Goal: Task Accomplishment & Management: Use online tool/utility

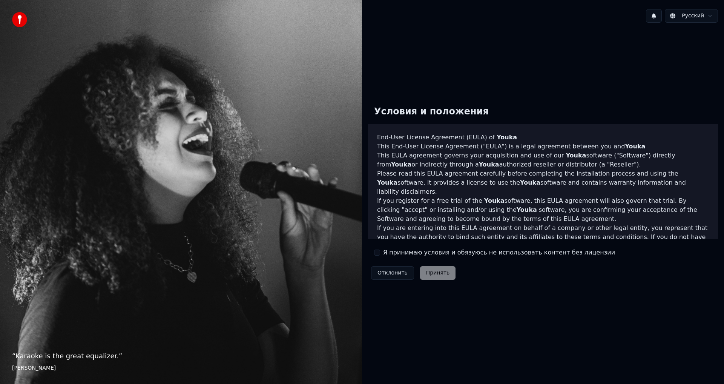
click at [381, 250] on div "Я принимаю условия и обязуюсь не использовать контент без лицензии" at bounding box center [494, 252] width 241 height 9
click at [380, 251] on button "Я принимаю условия и обязуюсь не использовать контент без лицензии" at bounding box center [377, 252] width 6 height 6
click at [436, 275] on button "Принять" at bounding box center [438, 273] width 36 height 14
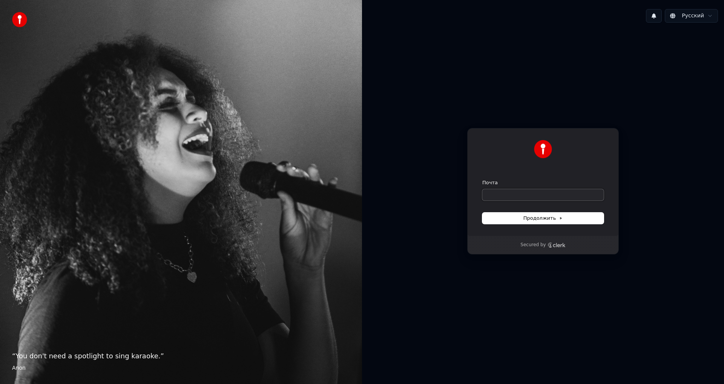
click at [505, 190] on input "Почта" at bounding box center [544, 194] width 122 height 11
click at [521, 217] on button "Продолжить" at bounding box center [544, 217] width 122 height 11
type input "**********"
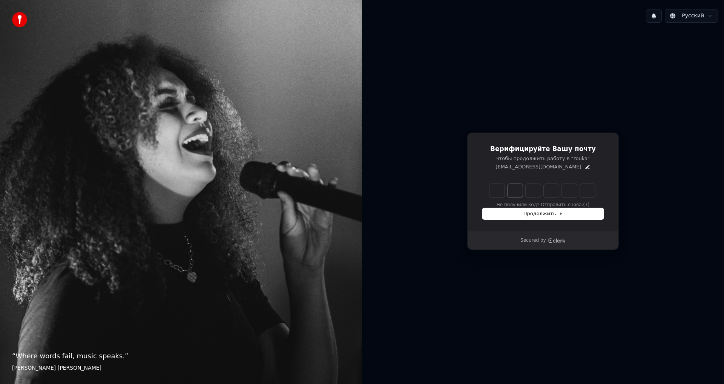
type input "******"
type input "*"
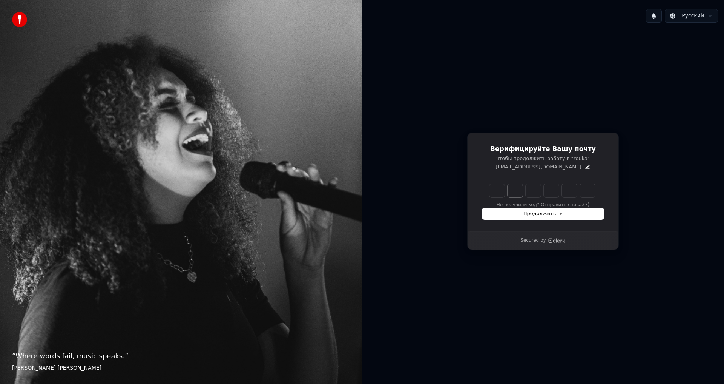
type input "*"
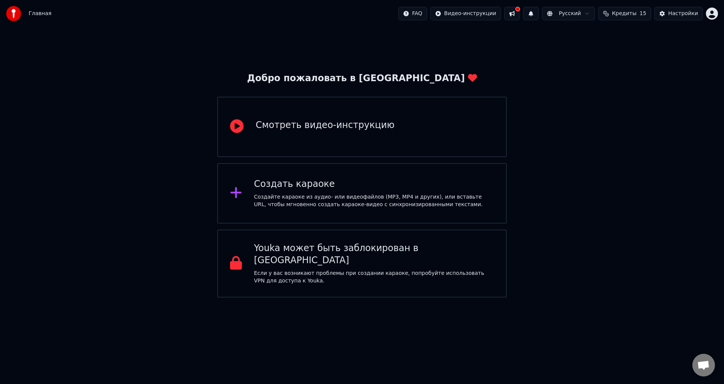
click at [420, 198] on div "Создайте караоке из аудио- или видеофайлов (MP3, MP4 и других), или вставьте UR…" at bounding box center [374, 200] width 240 height 15
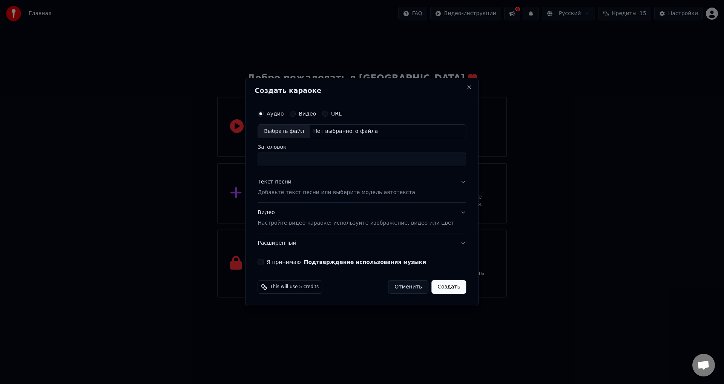
click at [350, 164] on input "Заголовок" at bounding box center [362, 160] width 209 height 14
click at [296, 114] on button "Видео" at bounding box center [293, 114] width 6 height 6
click at [318, 156] on input "Заголовок" at bounding box center [362, 160] width 209 height 14
click at [295, 157] on input "Заголовок" at bounding box center [362, 160] width 209 height 14
type input "*"
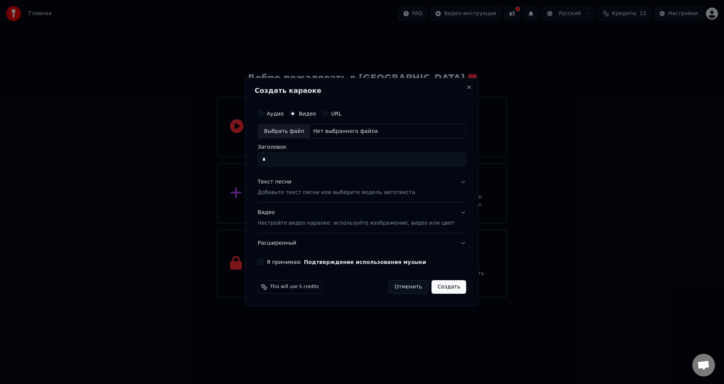
click at [375, 183] on div "Текст песни Добавьте текст песни или выберите модель автотекста" at bounding box center [337, 187] width 158 height 18
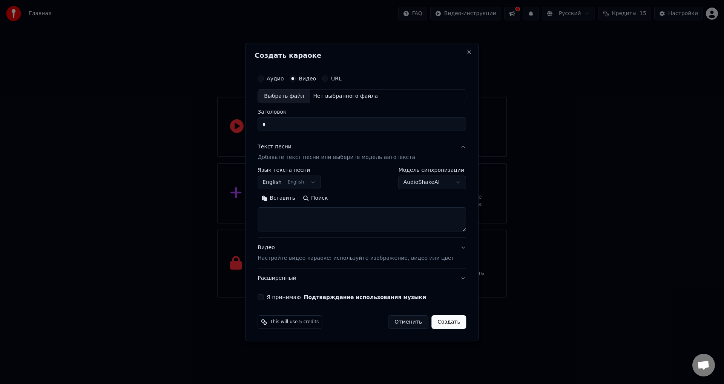
click at [331, 208] on textarea at bounding box center [362, 220] width 209 height 24
click at [312, 184] on button "English English" at bounding box center [289, 183] width 63 height 14
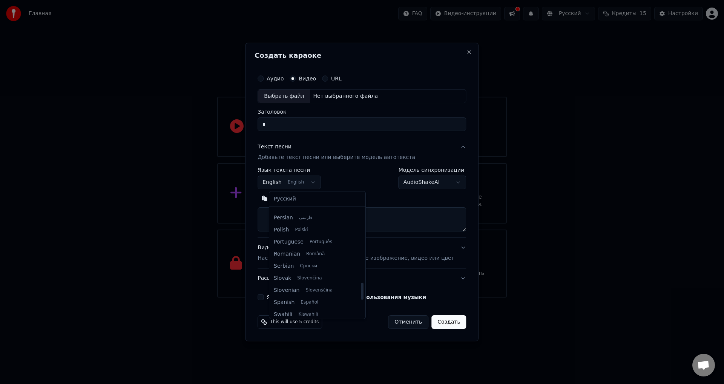
scroll to position [466, 0]
click at [369, 194] on body "Главная FAQ Видео-инструкции Русский Кредиты 15 Настройки Добро пожаловать в Yo…" at bounding box center [362, 148] width 724 height 297
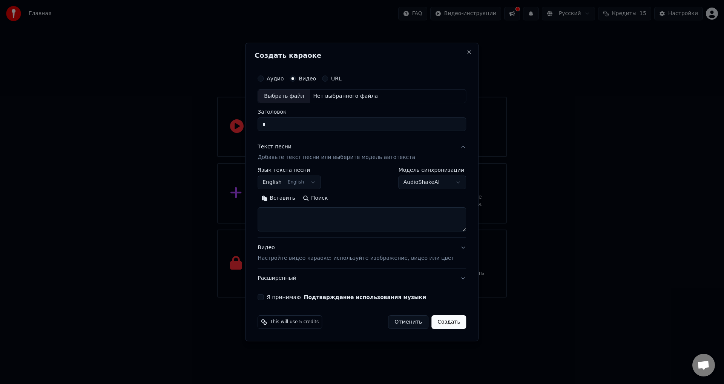
click at [318, 213] on textarea at bounding box center [362, 220] width 209 height 24
drag, startPoint x: 315, startPoint y: 332, endPoint x: 318, endPoint y: 334, distance: 4.3
click at [318, 334] on div "**********" at bounding box center [362, 192] width 234 height 299
click at [309, 224] on textarea at bounding box center [362, 220] width 209 height 24
paste textarea "**********"
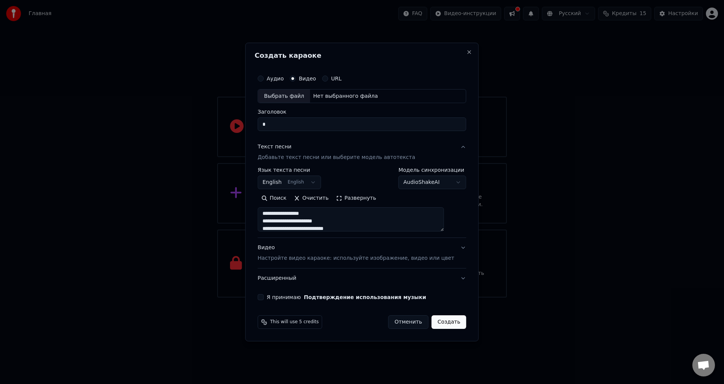
scroll to position [0, 0]
type textarea "**********"
click at [410, 185] on body "Главная FAQ Видео-инструкции Русский Кредиты 15 Настройки Добро пожаловать в Yo…" at bounding box center [362, 148] width 724 height 297
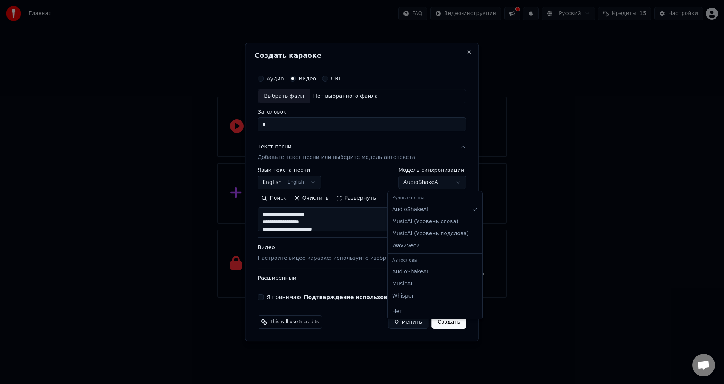
click at [410, 185] on body "Главная FAQ Видео-инструкции Русский Кредиты 15 Настройки Добро пожаловать в Yo…" at bounding box center [362, 148] width 724 height 297
click at [428, 248] on div "Видео Настройте видео караоке: используйте изображение, видео или цвет" at bounding box center [356, 253] width 197 height 18
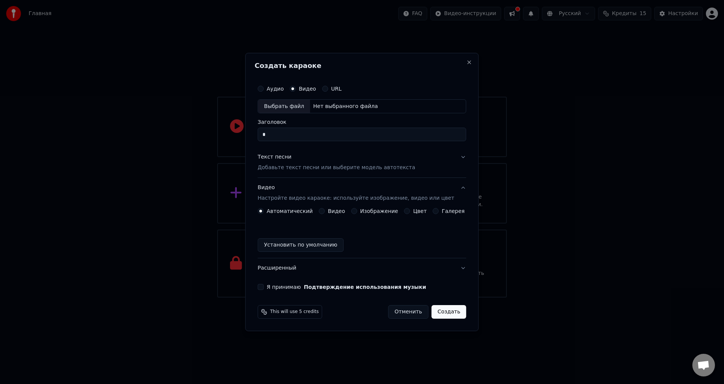
click at [373, 212] on label "Изображение" at bounding box center [379, 210] width 38 height 5
click at [357, 212] on button "Изображение" at bounding box center [354, 211] width 6 height 6
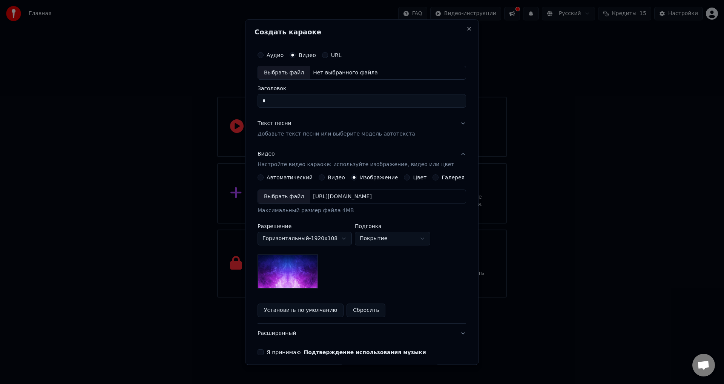
click at [405, 178] on button "Цвет" at bounding box center [408, 178] width 6 height 6
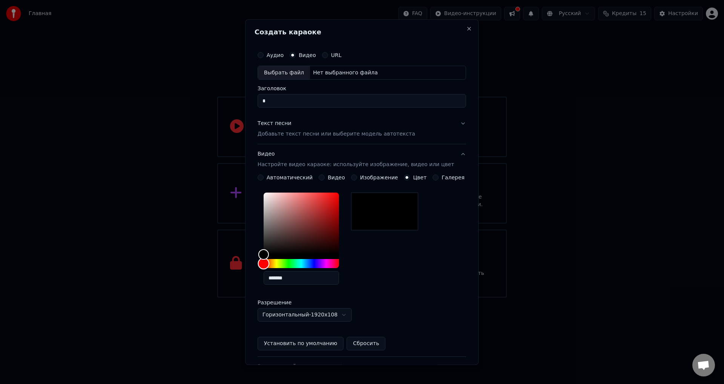
click at [292, 262] on div "Hue" at bounding box center [301, 263] width 75 height 9
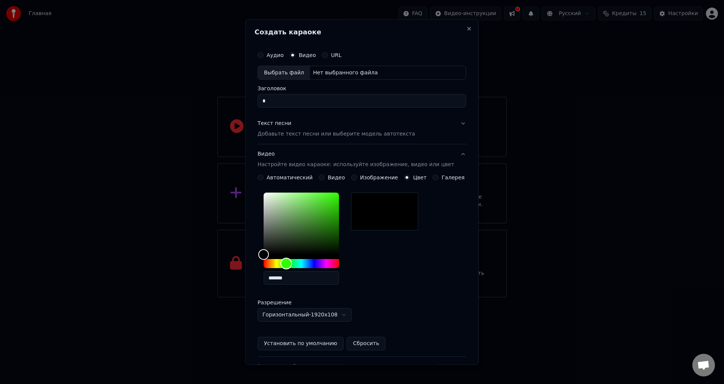
click at [292, 261] on div "Hue" at bounding box center [287, 264] width 12 height 12
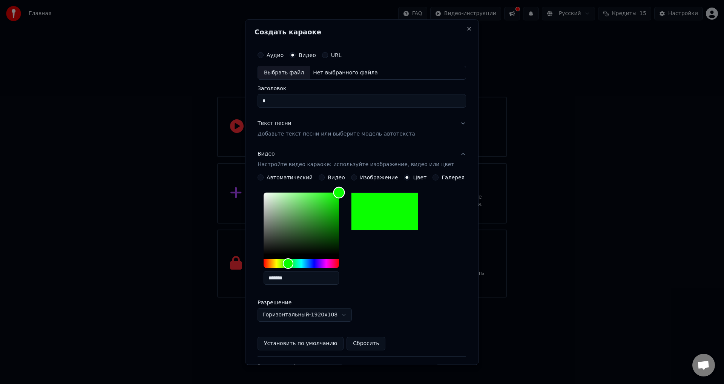
drag, startPoint x: 341, startPoint y: 197, endPoint x: 345, endPoint y: 191, distance: 7.4
click at [339, 193] on div "Color" at bounding box center [301, 224] width 75 height 62
drag, startPoint x: 294, startPoint y: 276, endPoint x: 254, endPoint y: 278, distance: 40.4
click at [254, 278] on div "**********" at bounding box center [362, 191] width 234 height 345
paste input "text"
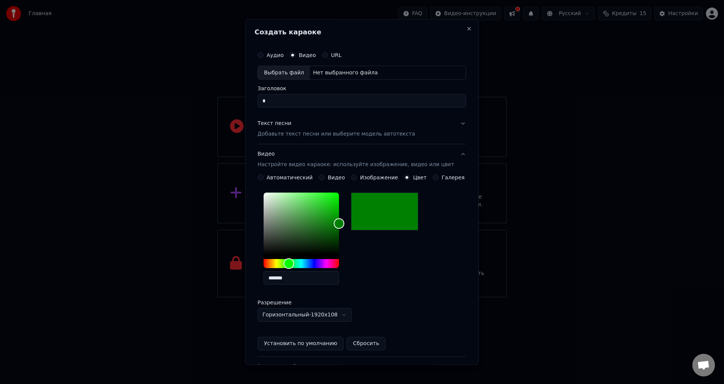
drag, startPoint x: 302, startPoint y: 278, endPoint x: 246, endPoint y: 281, distance: 56.3
click at [246, 281] on body "Главная FAQ Видео-инструкции Русский Кредиты 15 Настройки Добро пожаловать в Yo…" at bounding box center [362, 148] width 724 height 297
paste input "text"
click at [391, 265] on div "*******" at bounding box center [362, 240] width 209 height 101
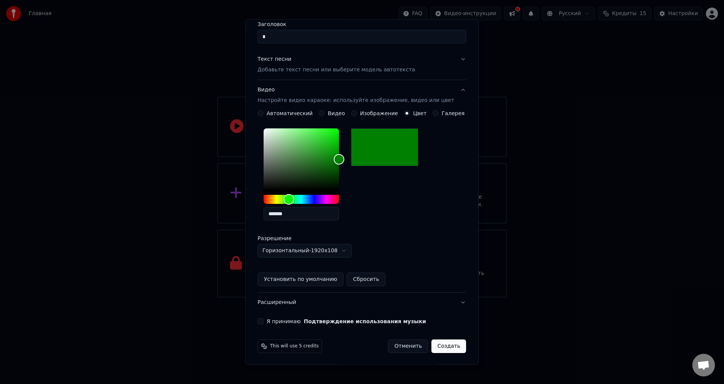
scroll to position [65, 0]
type input "*******"
click at [264, 321] on button "Я принимаю Подтверждение использования музыки" at bounding box center [261, 321] width 6 height 6
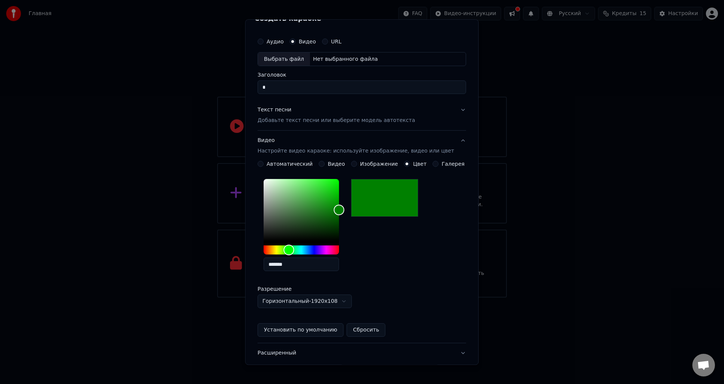
scroll to position [0, 0]
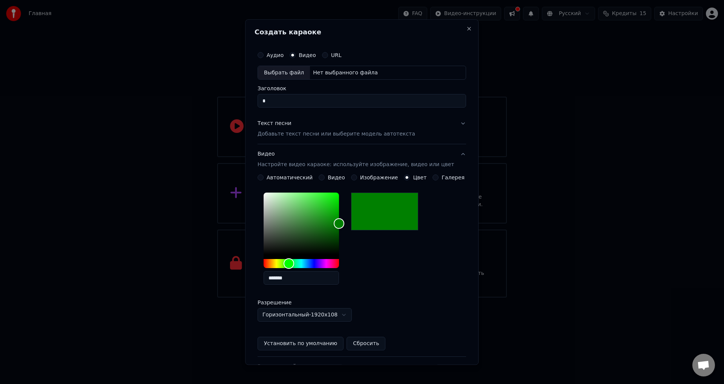
click at [306, 74] on div "Выбрать файл" at bounding box center [284, 73] width 52 height 14
click at [277, 54] on label "Аудио" at bounding box center [275, 54] width 17 height 5
click at [264, 54] on button "Аудио" at bounding box center [261, 55] width 6 height 6
click at [451, 123] on button "Текст песни Добавьте текст песни или выберите модель автотекста" at bounding box center [362, 129] width 209 height 30
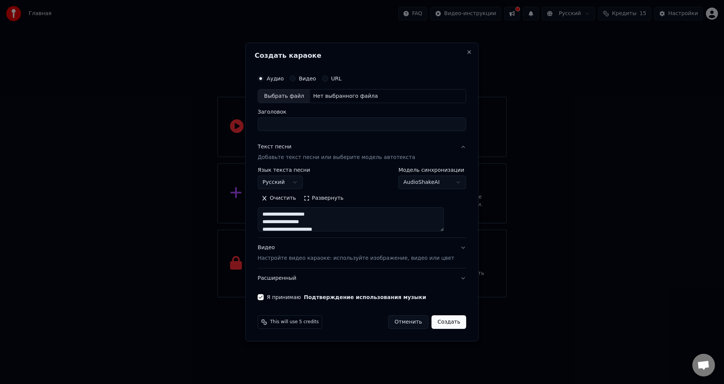
click at [447, 242] on button "Видео Настройте видео караоке: используйте изображение, видео или цвет" at bounding box center [362, 253] width 209 height 30
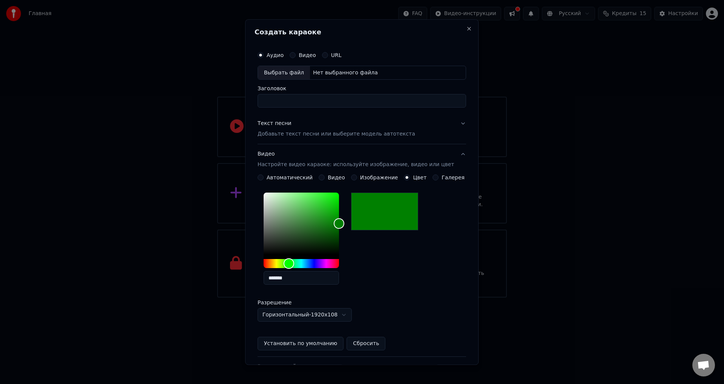
click at [341, 101] on input "Заголовок" at bounding box center [362, 101] width 209 height 14
click at [325, 175] on div "Видео" at bounding box center [332, 178] width 26 height 6
click at [323, 178] on button "Видео" at bounding box center [322, 178] width 6 height 6
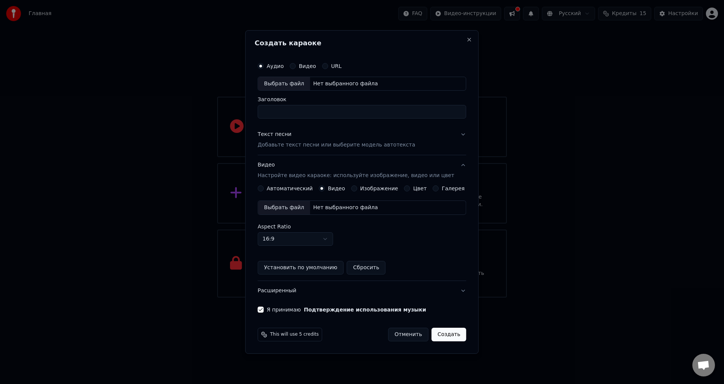
click at [436, 189] on div "Галерея" at bounding box center [449, 188] width 32 height 6
click at [429, 188] on div "Автоматический Видео Изображение Цвет Галерея" at bounding box center [361, 188] width 207 height 6
click at [434, 188] on button "Галерея" at bounding box center [436, 188] width 6 height 6
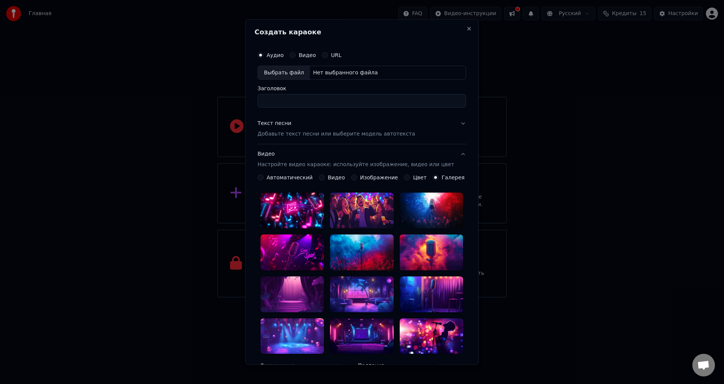
click at [263, 54] on button "Аудио" at bounding box center [261, 55] width 6 height 6
click at [275, 69] on div "Выбрать файл" at bounding box center [284, 73] width 52 height 14
type input "*********"
click at [319, 125] on div "Текст песни Добавьте текст песни или выберите модель автотекста" at bounding box center [337, 129] width 158 height 18
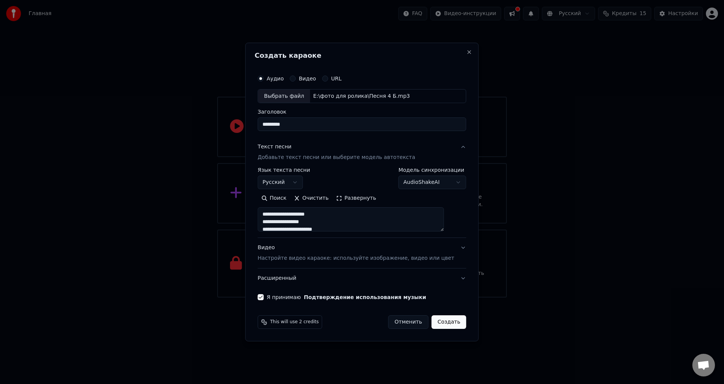
click at [452, 145] on button "Текст песни Добавьте текст песни или выберите модель автотекста" at bounding box center [362, 152] width 209 height 30
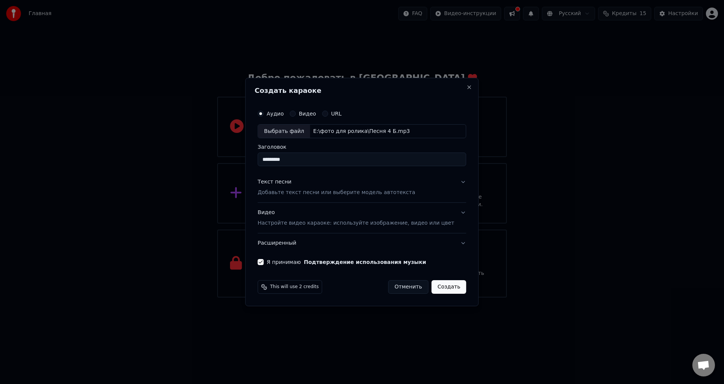
click at [452, 212] on button "Видео Настройте видео караоке: используйте изображение, видео или цвет" at bounding box center [362, 218] width 209 height 30
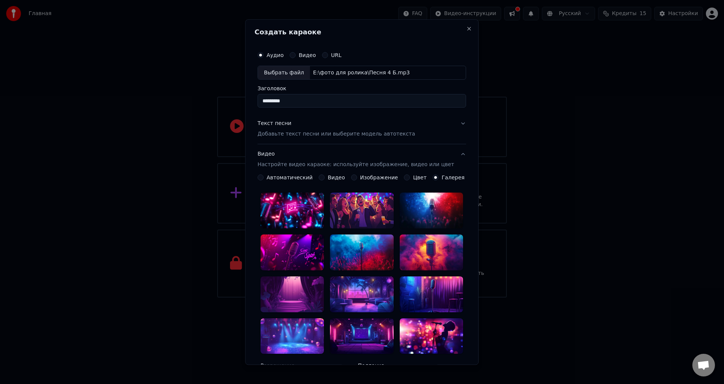
click at [406, 176] on div "Цвет" at bounding box center [416, 178] width 23 height 6
click at [405, 177] on button "Цвет" at bounding box center [408, 178] width 6 height 6
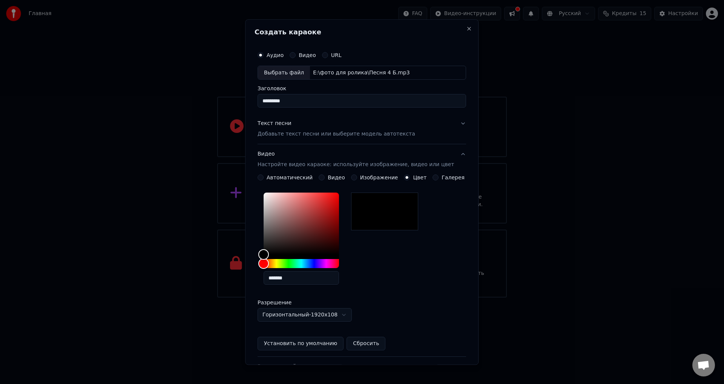
click at [291, 276] on input "*******" at bounding box center [301, 278] width 75 height 14
drag, startPoint x: 299, startPoint y: 276, endPoint x: 250, endPoint y: 271, distance: 49.3
click at [250, 271] on body "Главная FAQ Видео-инструкции Русский Кредиты 15 Настройки Добро пожаловать в Yo…" at bounding box center [362, 148] width 724 height 297
paste input "text"
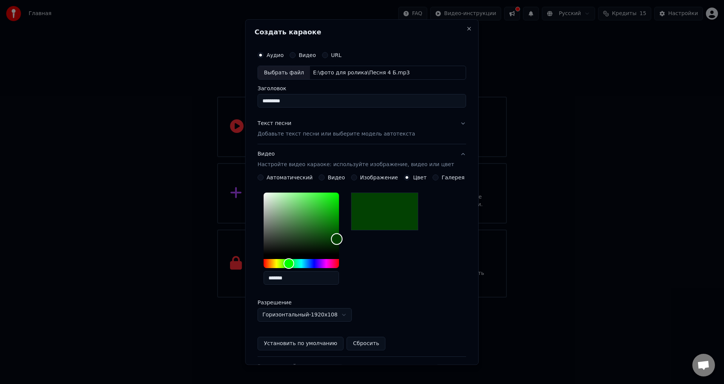
click at [339, 239] on div "Color" at bounding box center [301, 224] width 75 height 62
drag, startPoint x: 278, startPoint y: 275, endPoint x: 243, endPoint y: 271, distance: 35.4
click at [249, 271] on body "Главная FAQ Видео-инструкции Русский Кредиты 15 Настройки Добро пожаловать в Yo…" at bounding box center [362, 148] width 724 height 297
paste input "text"
type input "*******"
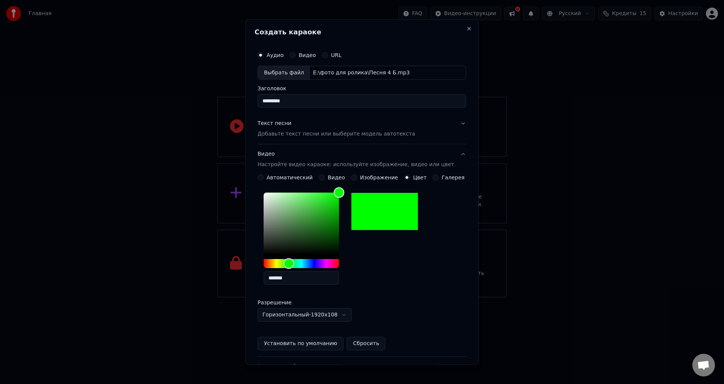
click at [378, 256] on div "*******" at bounding box center [362, 240] width 209 height 101
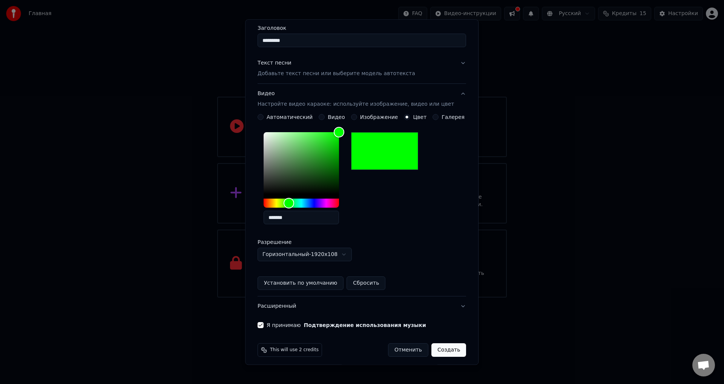
scroll to position [65, 0]
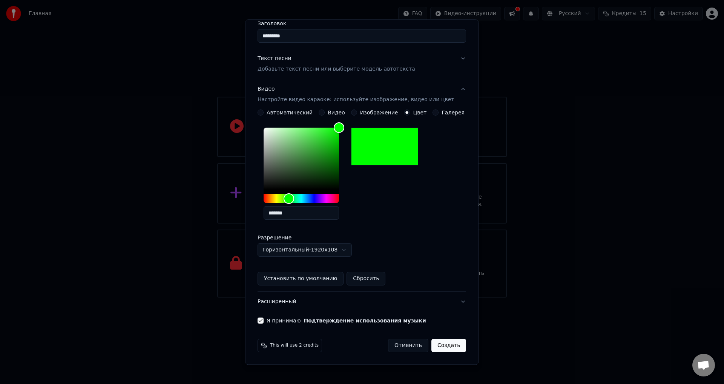
click at [436, 343] on button "Создать" at bounding box center [449, 346] width 35 height 14
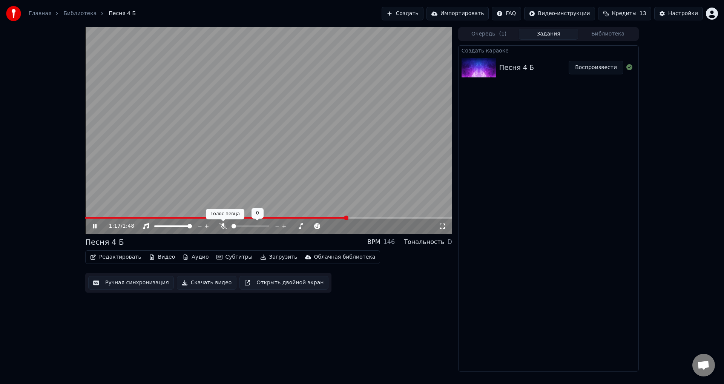
click at [220, 224] on icon at bounding box center [224, 226] width 8 height 6
click at [190, 217] on span at bounding box center [237, 218] width 305 height 2
click at [176, 217] on span at bounding box center [130, 218] width 91 height 2
click at [195, 217] on span at bounding box center [140, 218] width 111 height 2
click at [215, 217] on span at bounding box center [268, 218] width 367 height 2
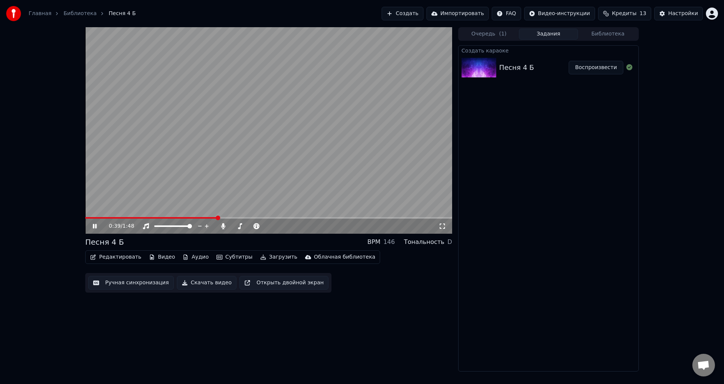
click at [225, 217] on span at bounding box center [268, 218] width 367 height 2
click at [229, 217] on span at bounding box center [268, 218] width 367 height 2
click at [389, 217] on span at bounding box center [268, 218] width 367 height 2
click at [377, 219] on div "1:30 / 1:48" at bounding box center [268, 225] width 367 height 15
click at [375, 218] on span at bounding box center [230, 218] width 290 height 2
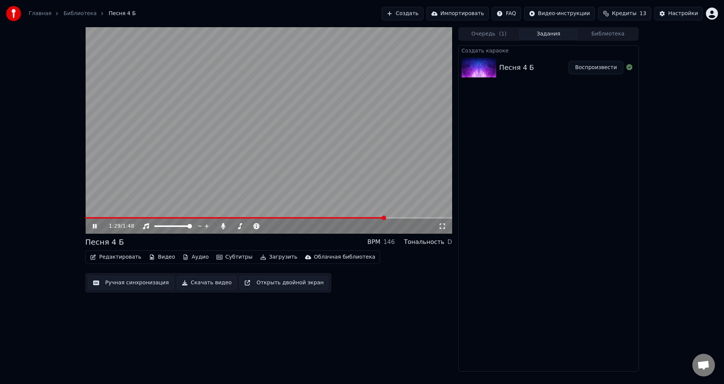
click at [387, 217] on span at bounding box center [268, 218] width 367 height 2
click at [399, 217] on span at bounding box center [268, 218] width 367 height 2
click at [386, 217] on video at bounding box center [268, 130] width 367 height 206
click at [385, 215] on video at bounding box center [268, 130] width 367 height 206
click at [386, 218] on span at bounding box center [235, 218] width 300 height 2
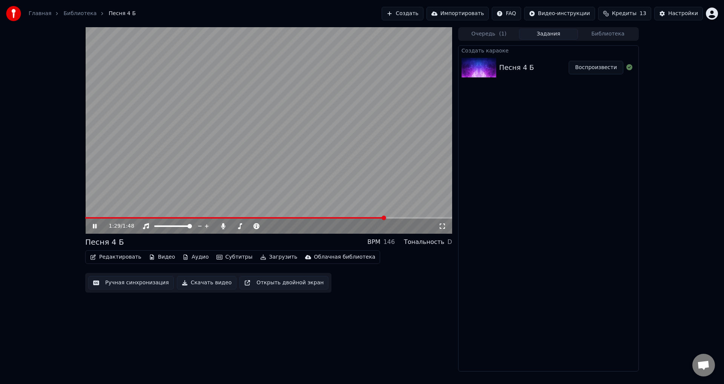
click at [375, 217] on span at bounding box center [235, 218] width 300 height 2
click at [410, 217] on span at bounding box center [268, 218] width 367 height 2
click at [417, 217] on span at bounding box center [268, 218] width 367 height 2
click at [424, 218] on span at bounding box center [268, 218] width 367 height 2
click at [435, 218] on span at bounding box center [268, 218] width 367 height 2
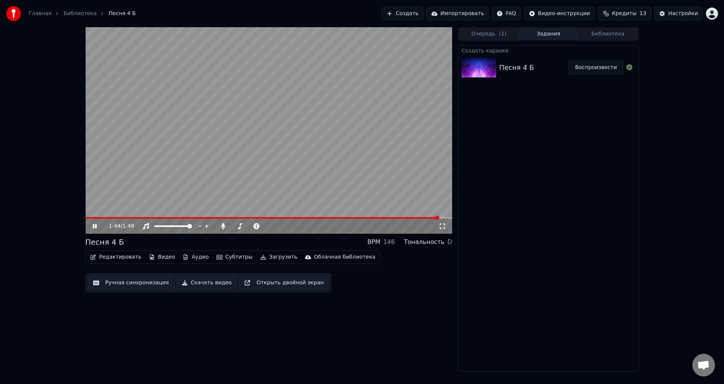
drag, startPoint x: 376, startPoint y: 205, endPoint x: 370, endPoint y: 206, distance: 6.0
click at [372, 205] on video at bounding box center [268, 130] width 367 height 206
click at [261, 257] on button "Загрузить" at bounding box center [278, 257] width 43 height 11
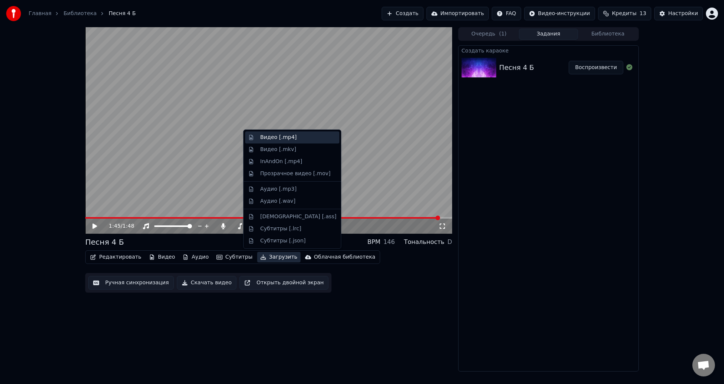
click at [297, 140] on div "Видео [.mp4]" at bounding box center [298, 138] width 76 height 8
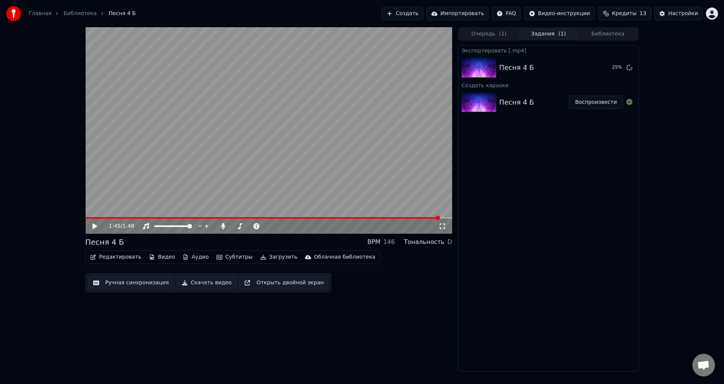
click at [338, 215] on video at bounding box center [268, 130] width 367 height 206
click at [337, 216] on video at bounding box center [268, 130] width 367 height 206
click at [336, 217] on span at bounding box center [263, 218] width 357 height 2
click at [336, 206] on video at bounding box center [268, 130] width 367 height 206
click at [334, 215] on video at bounding box center [268, 130] width 367 height 206
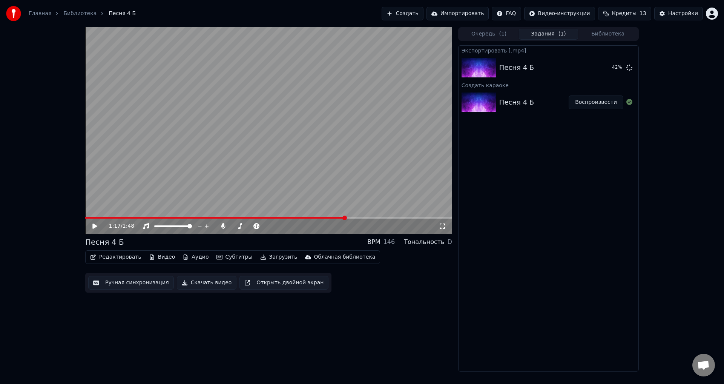
click at [333, 216] on video at bounding box center [268, 130] width 367 height 206
click at [331, 218] on span at bounding box center [208, 218] width 246 height 2
click at [328, 217] on span at bounding box center [206, 218] width 243 height 2
click at [423, 135] on video at bounding box center [268, 130] width 367 height 206
click at [595, 71] on button "Показать" at bounding box center [604, 68] width 39 height 14
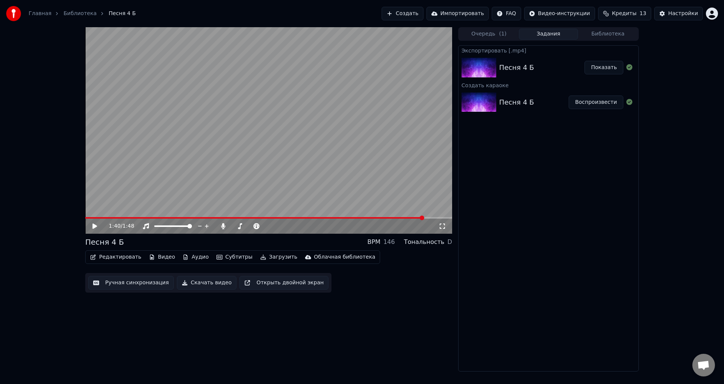
click at [602, 68] on button "Показать" at bounding box center [604, 68] width 39 height 14
